Goal: Information Seeking & Learning: Learn about a topic

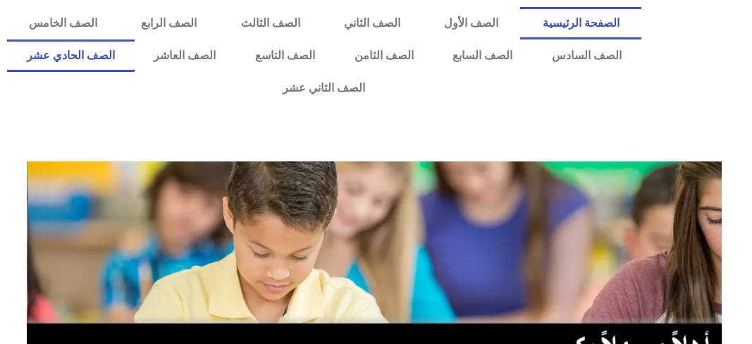
click at [135, 55] on link "الصف الحادي عشر" at bounding box center [71, 55] width 128 height 32
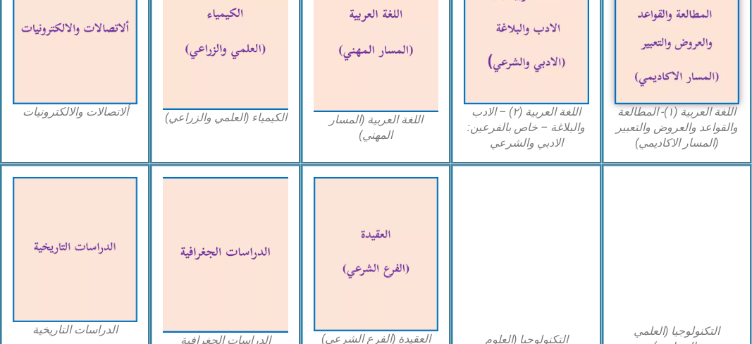
scroll to position [564, 0]
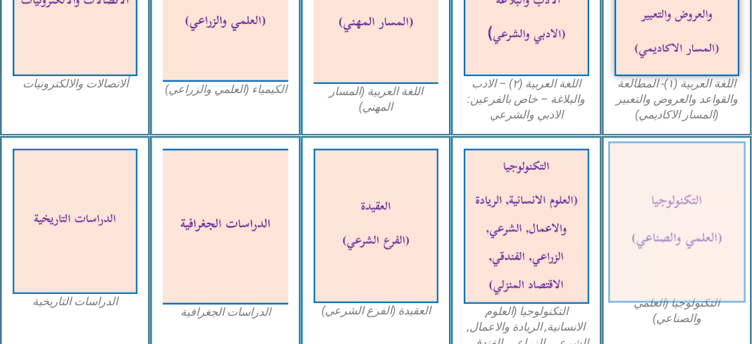
click at [650, 181] on img at bounding box center [678, 221] width 138 height 161
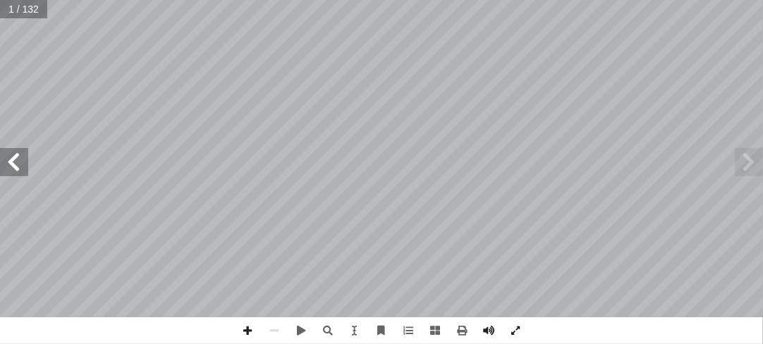
click at [14, 165] on span at bounding box center [14, 162] width 28 height 28
click at [11, 162] on span at bounding box center [14, 162] width 28 height 28
click at [247, 331] on span at bounding box center [247, 330] width 27 height 27
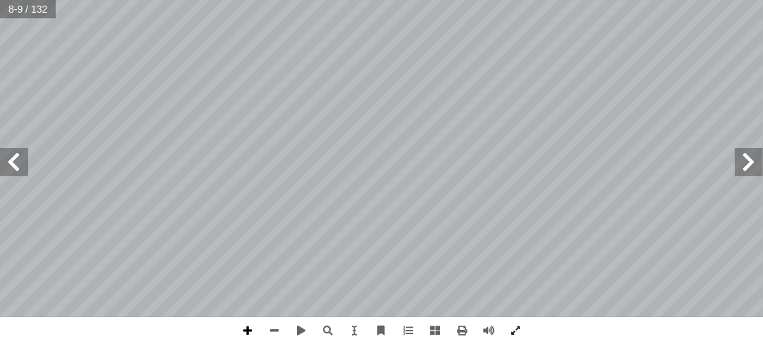
click at [247, 331] on span at bounding box center [247, 330] width 27 height 27
click at [278, 332] on span at bounding box center [274, 330] width 27 height 27
click at [324, 329] on span at bounding box center [328, 330] width 27 height 27
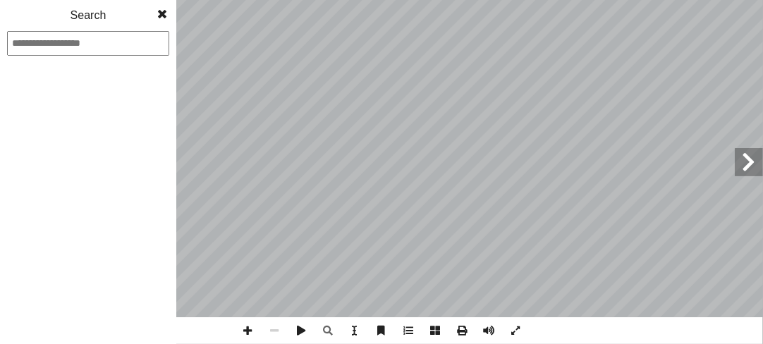
click at [161, 6] on span at bounding box center [162, 14] width 25 height 28
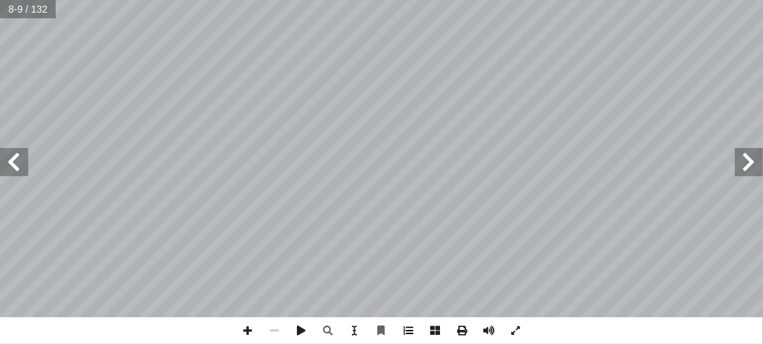
click at [406, 329] on span at bounding box center [408, 330] width 27 height 27
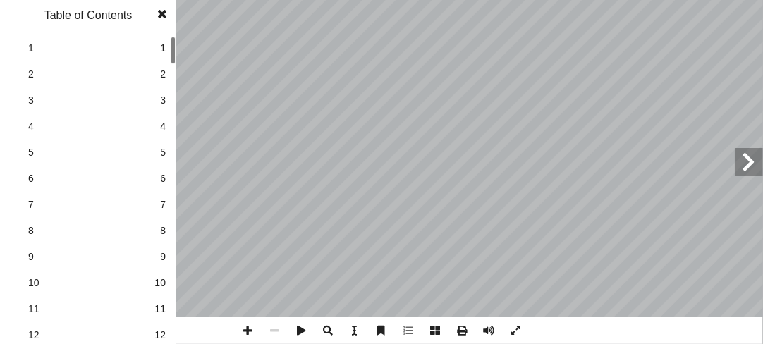
click at [165, 11] on span at bounding box center [162, 14] width 25 height 28
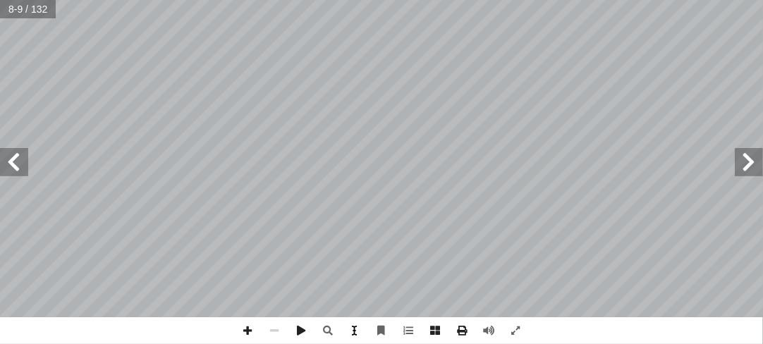
click at [349, 331] on span at bounding box center [354, 330] width 27 height 27
click at [242, 334] on span at bounding box center [247, 330] width 27 height 27
click at [272, 330] on span at bounding box center [274, 330] width 27 height 27
click at [327, 329] on span at bounding box center [328, 330] width 27 height 27
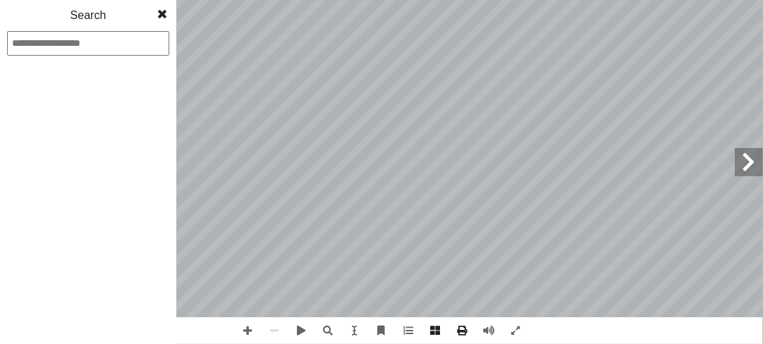
click at [164, 12] on span at bounding box center [162, 14] width 25 height 28
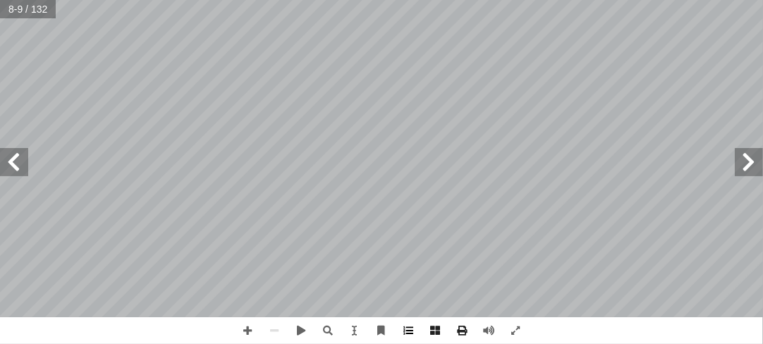
click at [403, 331] on span at bounding box center [408, 330] width 27 height 27
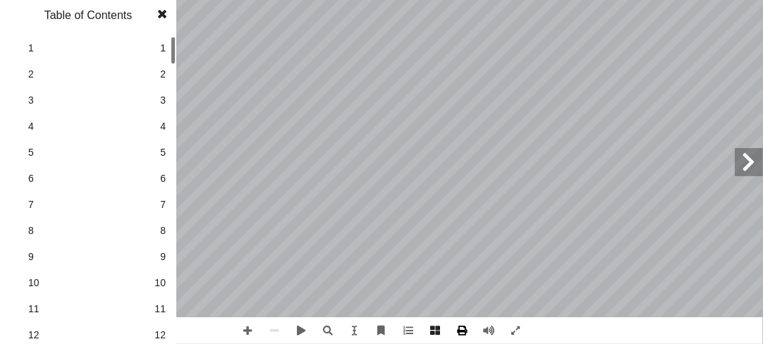
click at [465, 324] on div "4 ول : قواعد البيانات أ الدرس ال� ١ والتحليل التخزين حيث من الهائل والمعلومات ا…" at bounding box center [381, 172] width 763 height 344
click at [465, 324] on span at bounding box center [462, 330] width 27 height 27
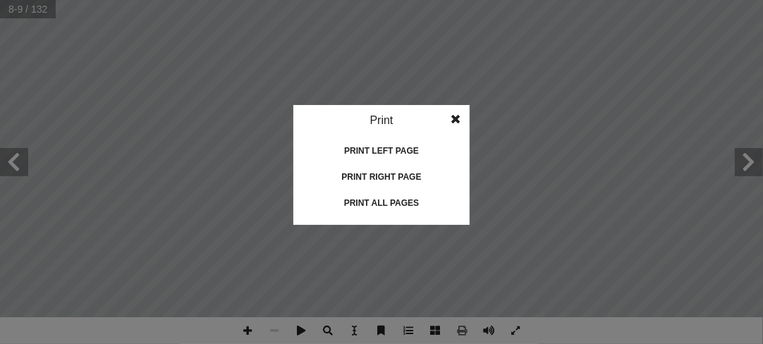
click at [456, 120] on span at bounding box center [455, 119] width 25 height 28
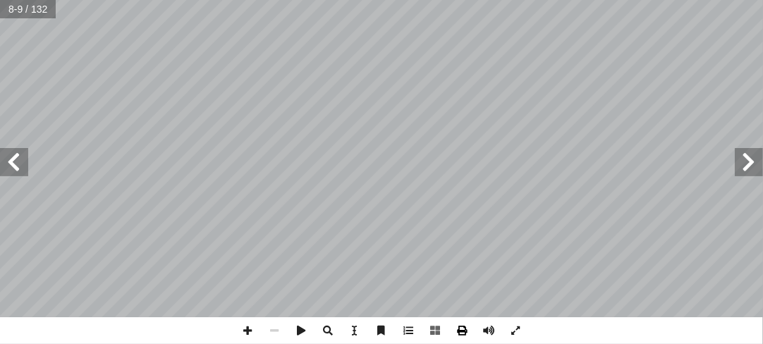
click at [462, 331] on span at bounding box center [462, 330] width 27 height 27
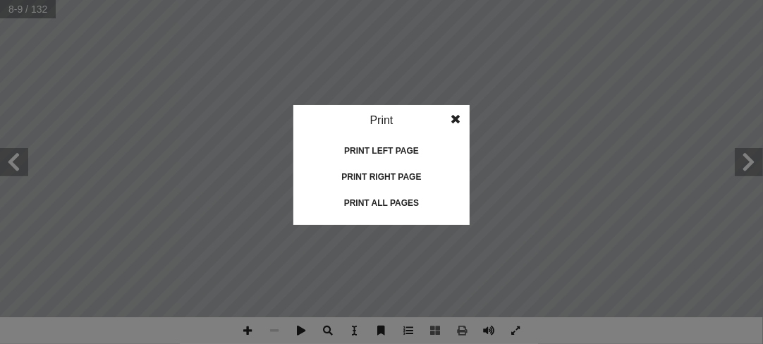
click at [453, 118] on span at bounding box center [455, 119] width 25 height 28
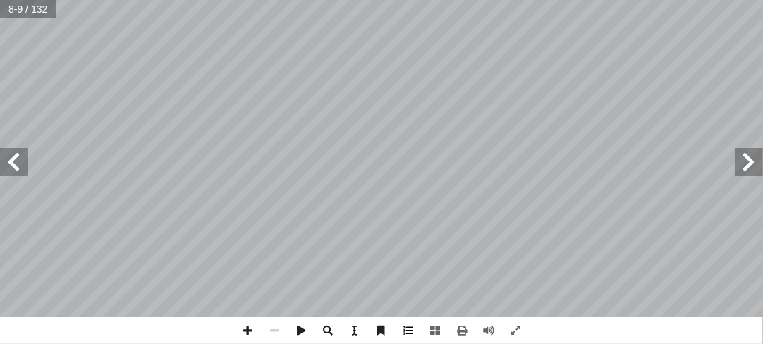
click at [404, 326] on span at bounding box center [408, 330] width 27 height 27
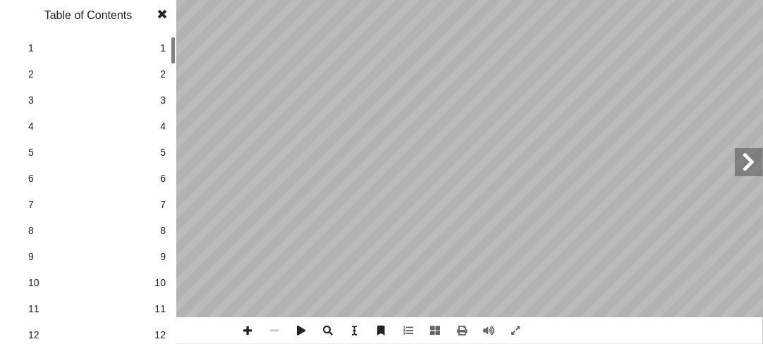
click at [159, 16] on span at bounding box center [162, 14] width 25 height 28
